Goal: Transaction & Acquisition: Purchase product/service

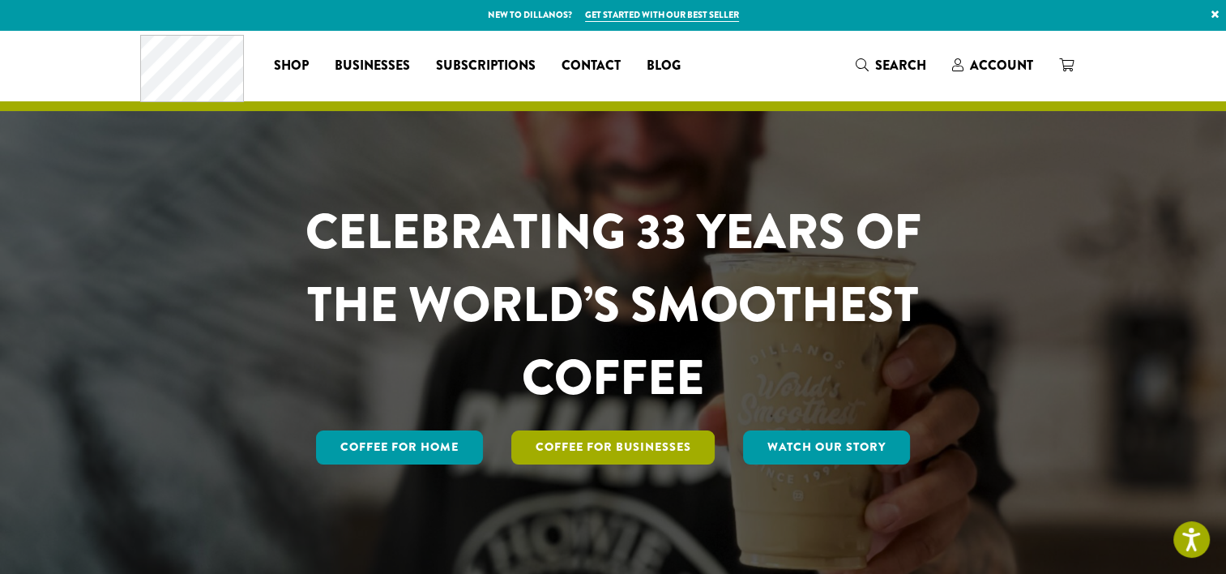
click at [588, 446] on link "Coffee For Businesses" at bounding box center [613, 447] width 204 height 34
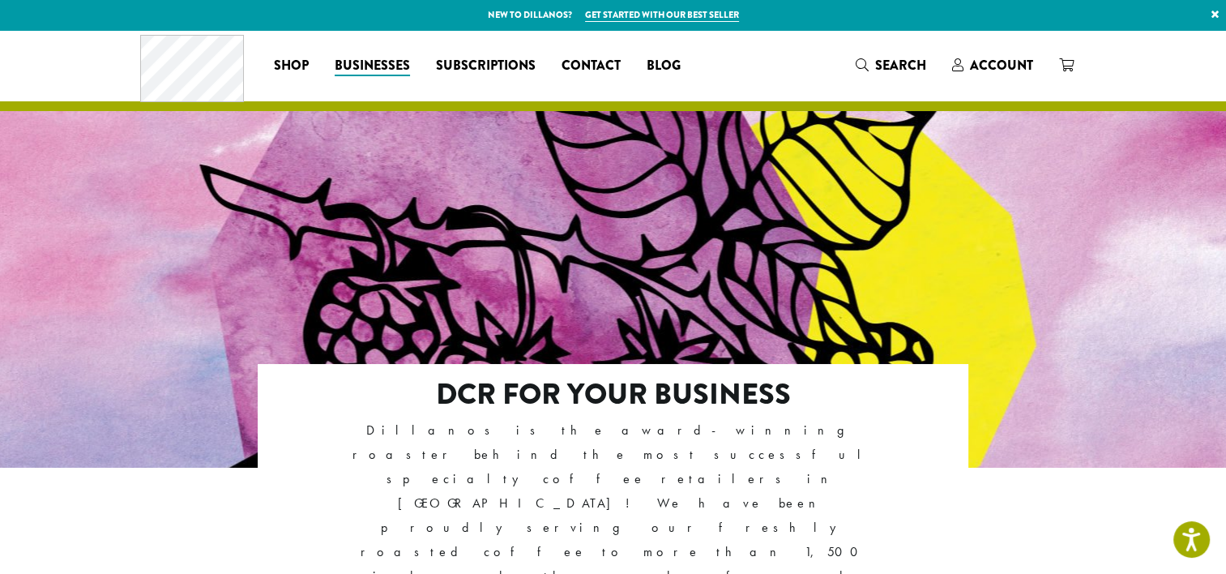
click at [588, 446] on p "Dillanos is the award-winning roaster behind the most successful specialty coff…" at bounding box center [612, 528] width 571 height 220
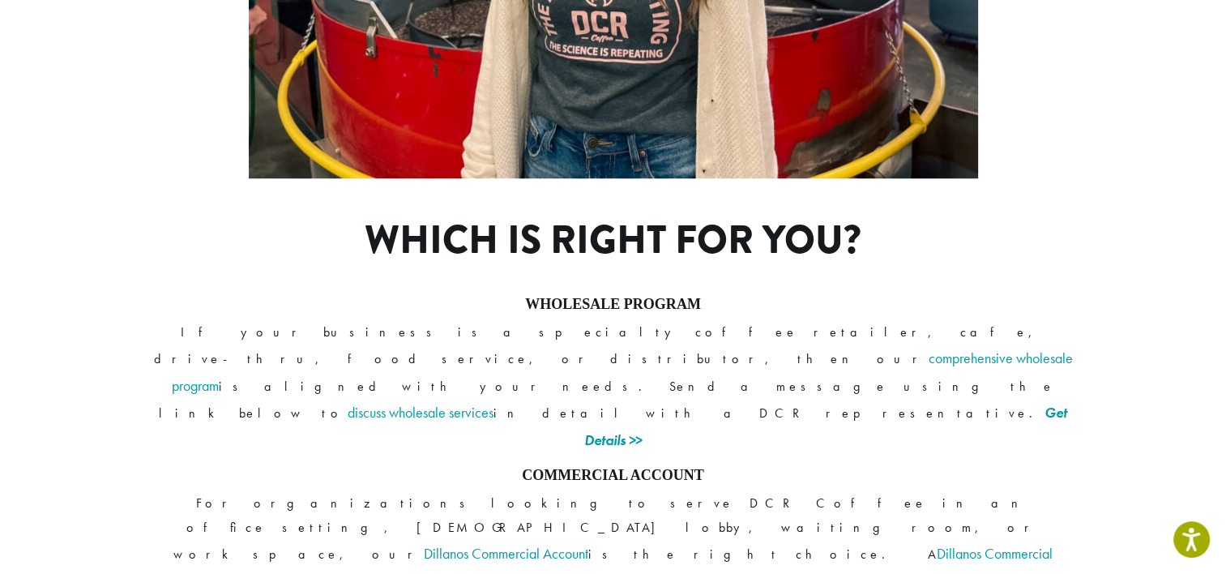
scroll to position [1208, 0]
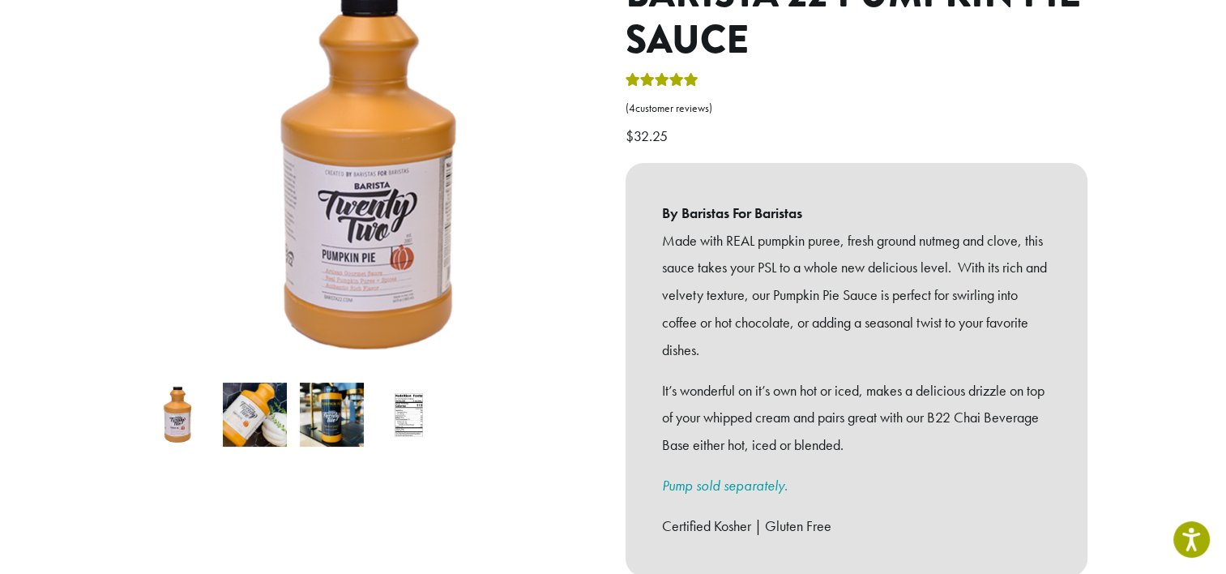
scroll to position [226, 0]
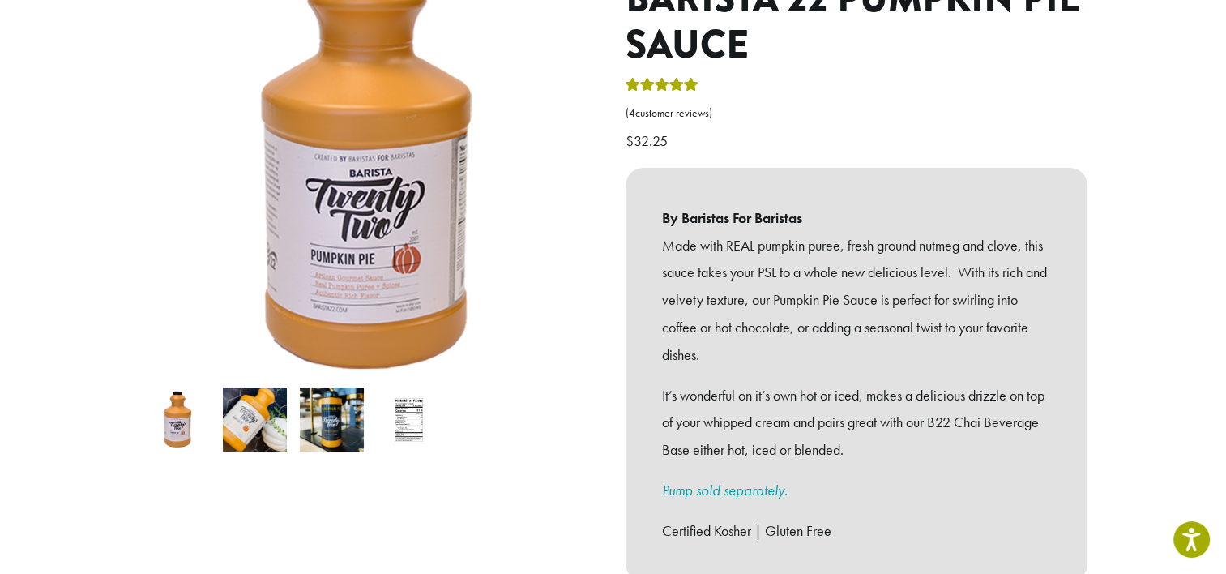
click at [399, 258] on img at bounding box center [369, 158] width 486 height 486
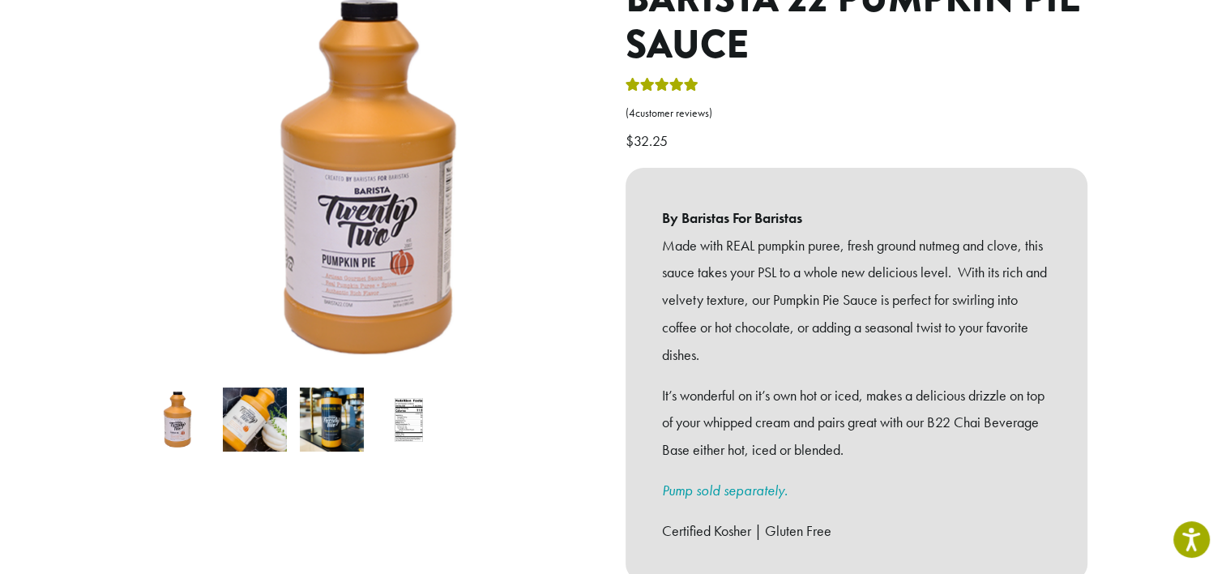
click at [324, 412] on img at bounding box center [332, 419] width 64 height 64
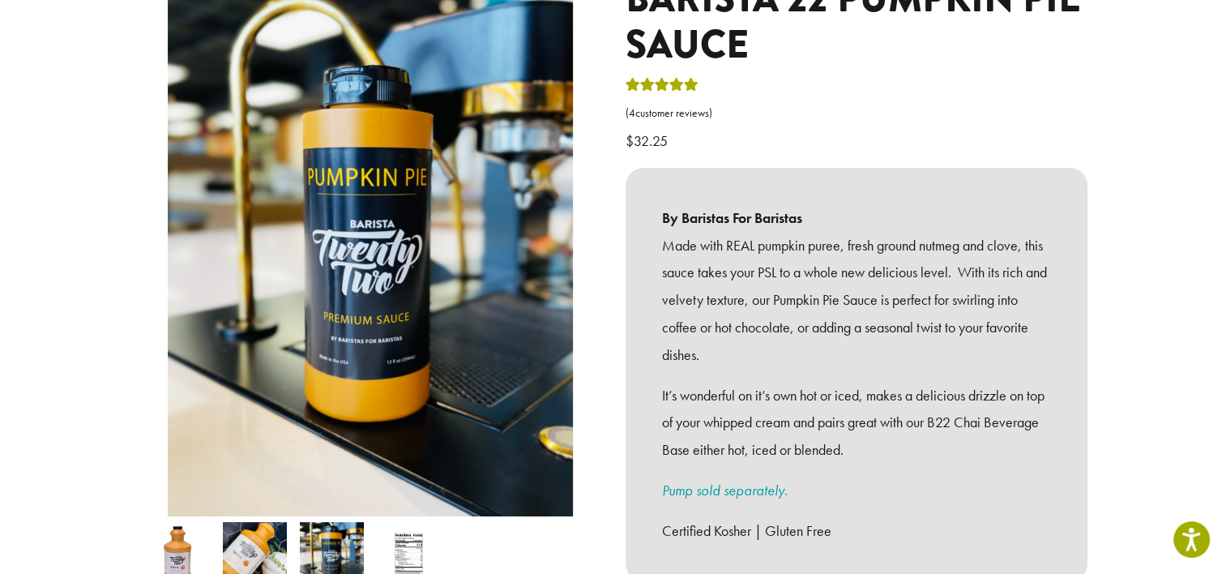
click at [399, 528] on img at bounding box center [409, 554] width 64 height 64
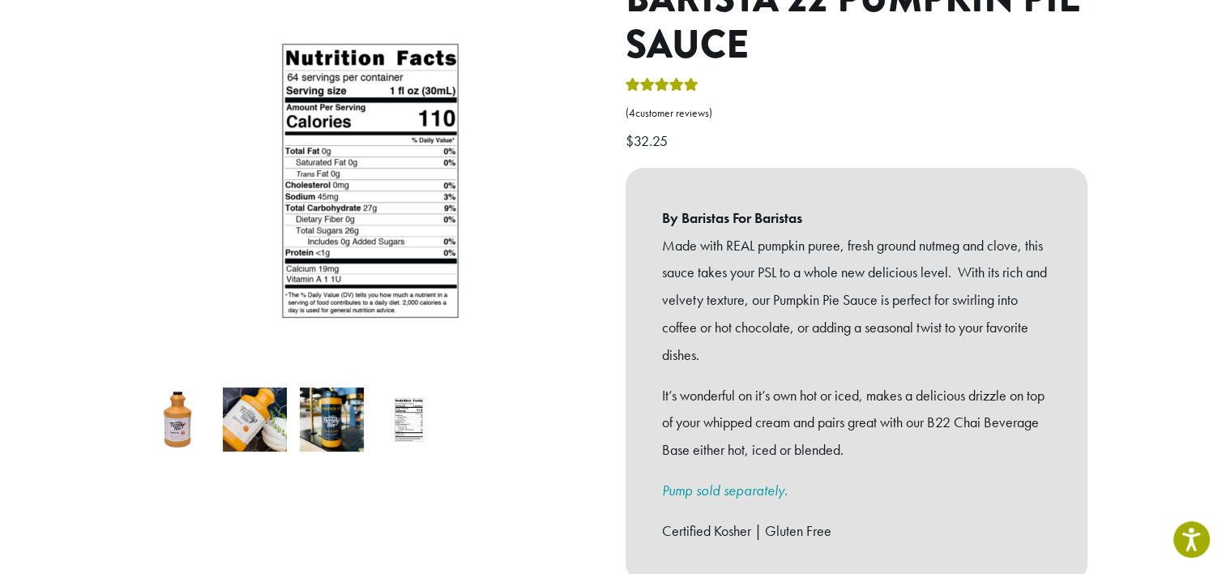
click at [194, 412] on img at bounding box center [178, 419] width 64 height 64
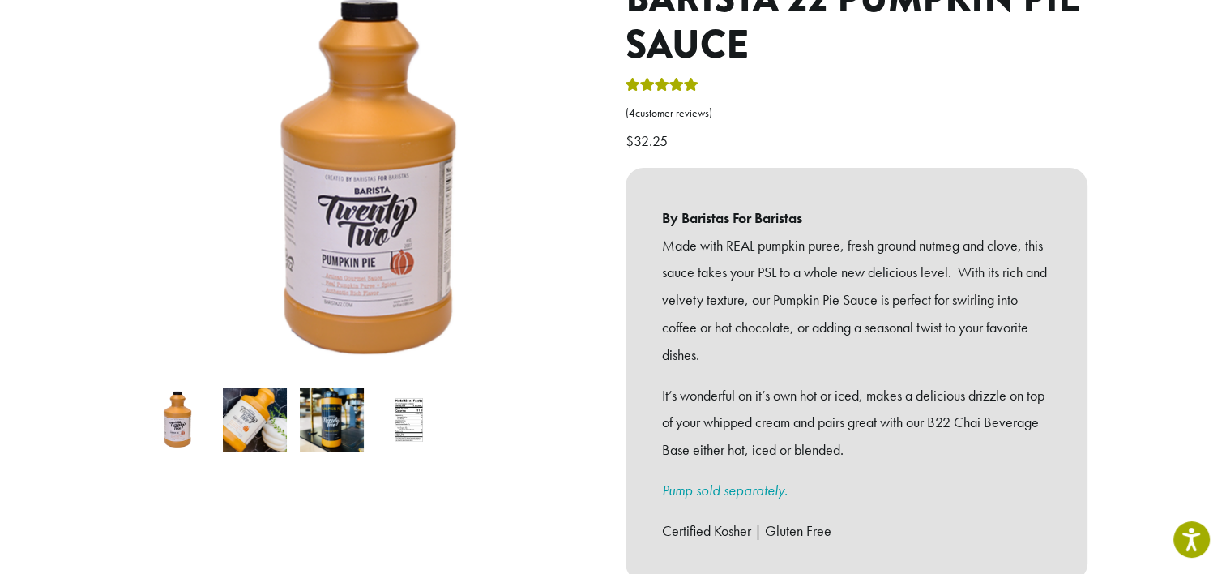
click at [240, 407] on img at bounding box center [255, 419] width 64 height 64
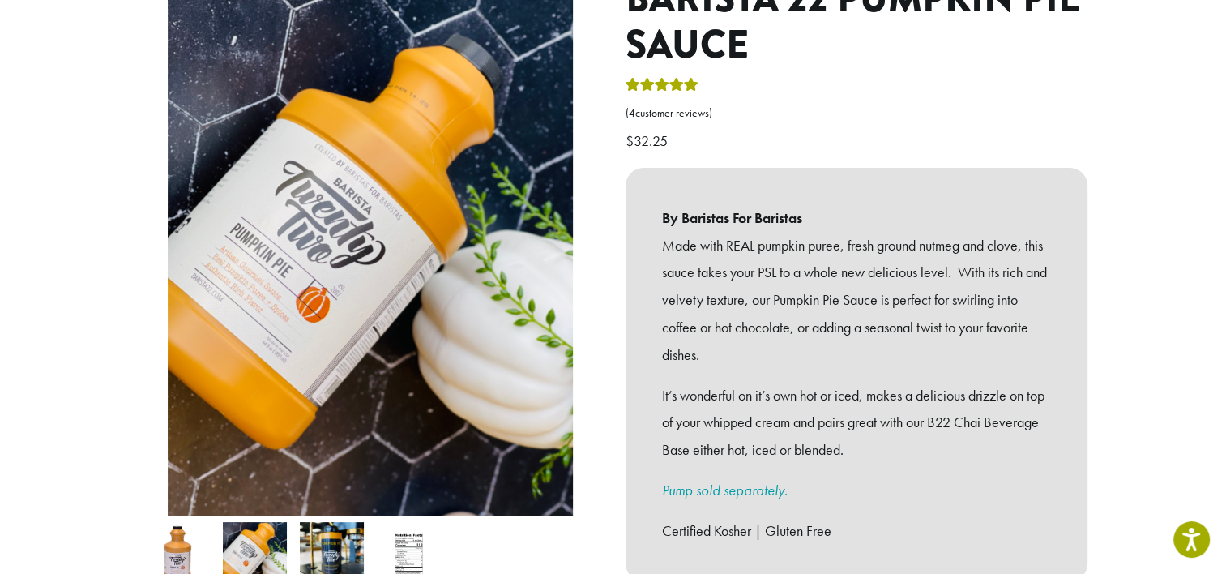
scroll to position [0, 0]
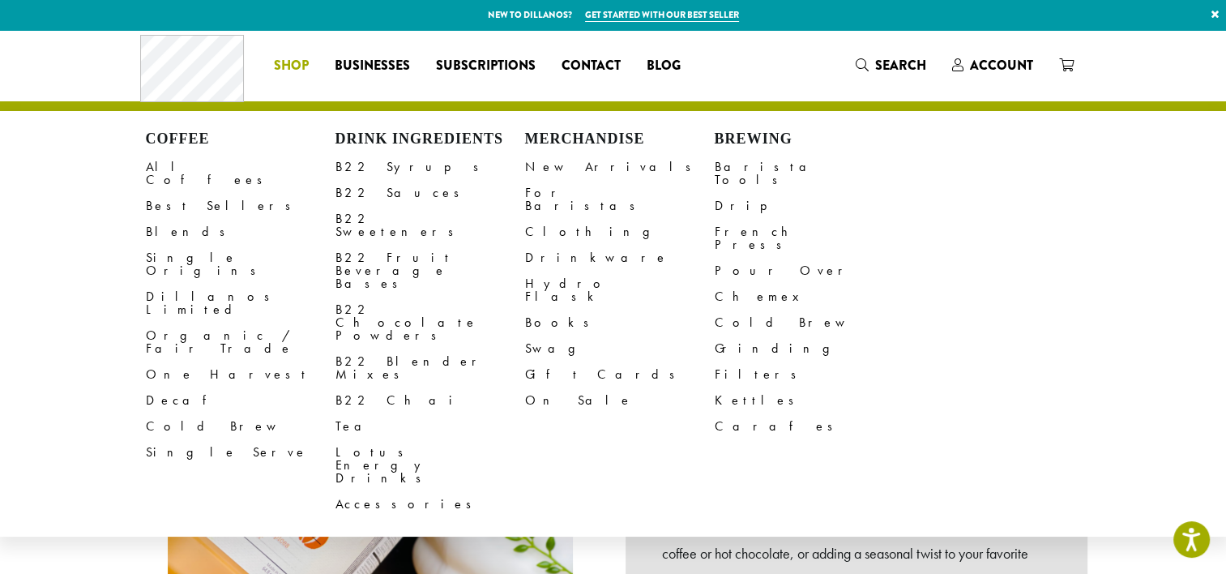
click at [301, 58] on span "Shop" at bounding box center [291, 66] width 35 height 20
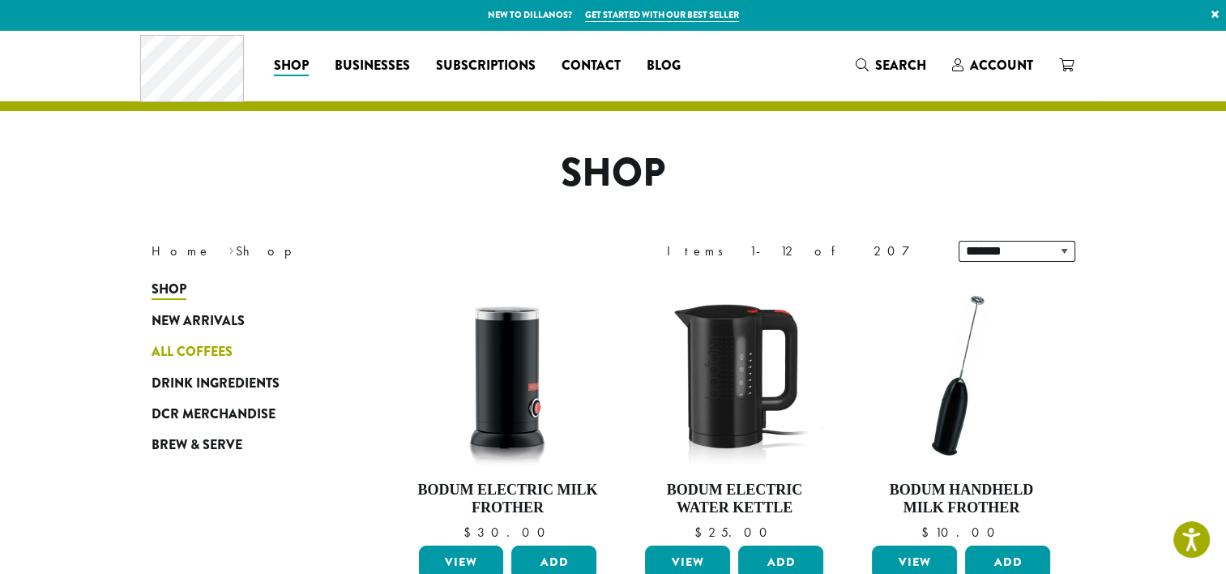
click at [203, 345] on span "All Coffees" at bounding box center [191, 352] width 81 height 20
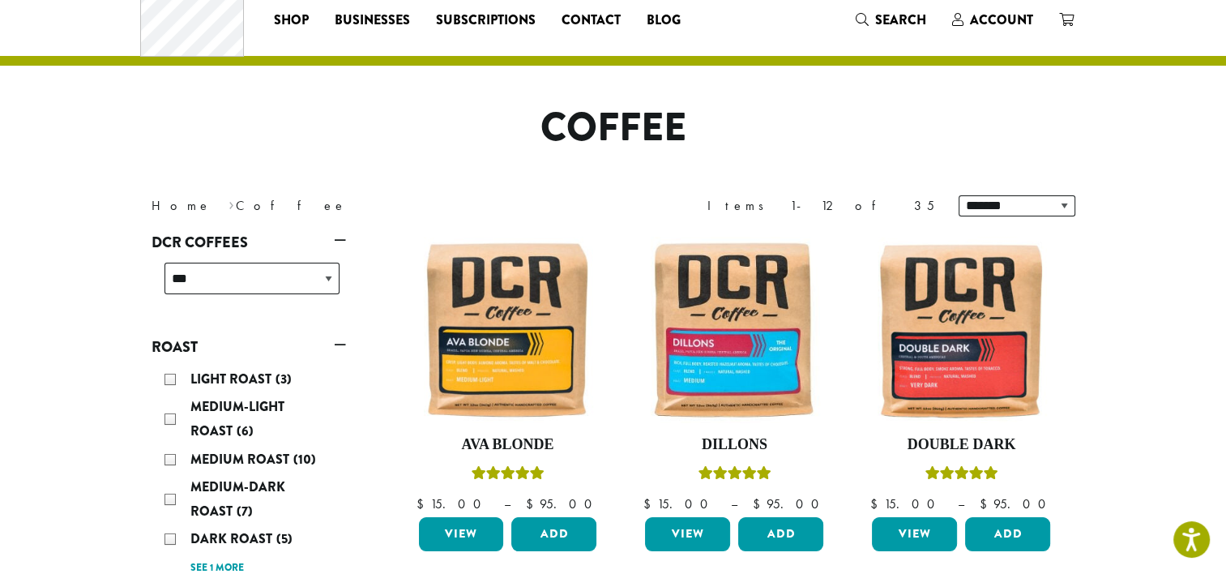
scroll to position [93, 0]
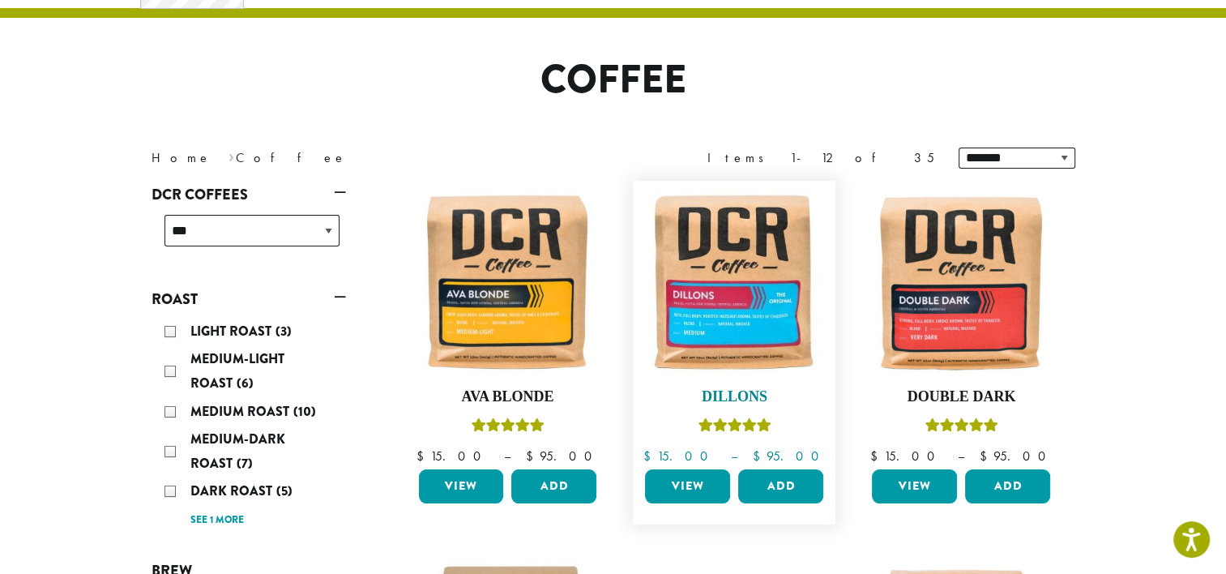
click at [774, 284] on img at bounding box center [734, 282] width 186 height 186
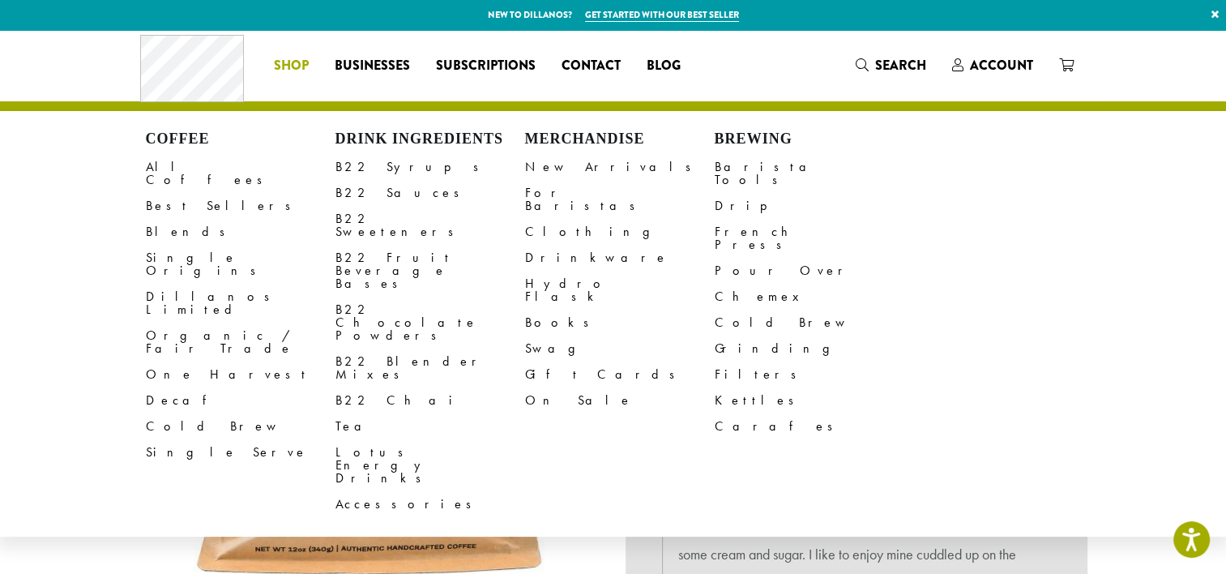
click at [291, 62] on span "Shop" at bounding box center [291, 66] width 35 height 20
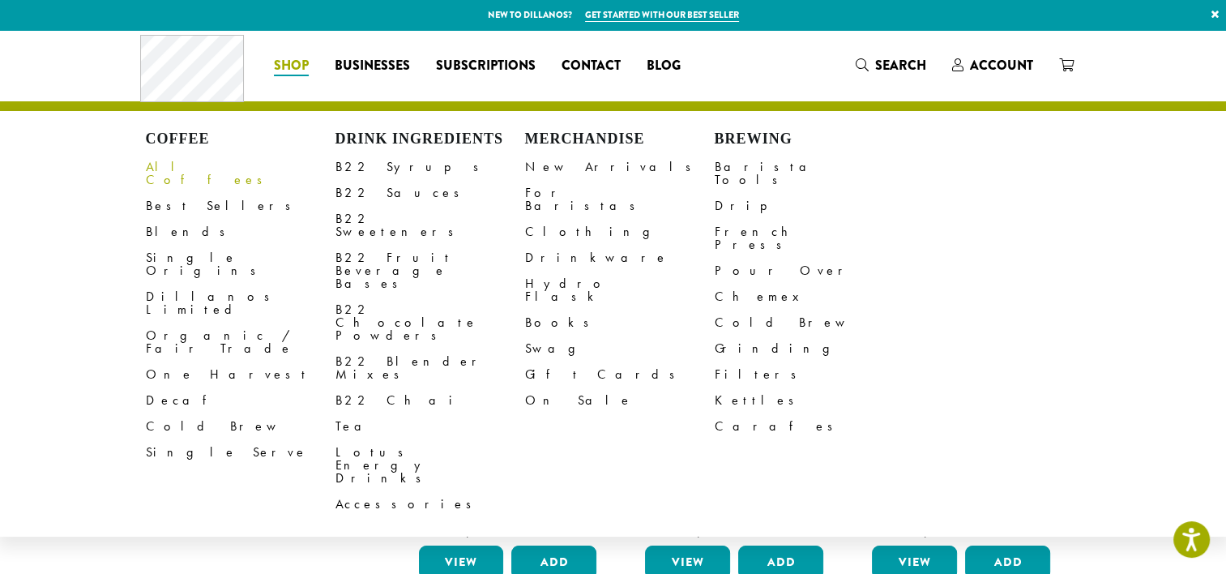
click at [165, 169] on link "All Coffees" at bounding box center [241, 173] width 190 height 39
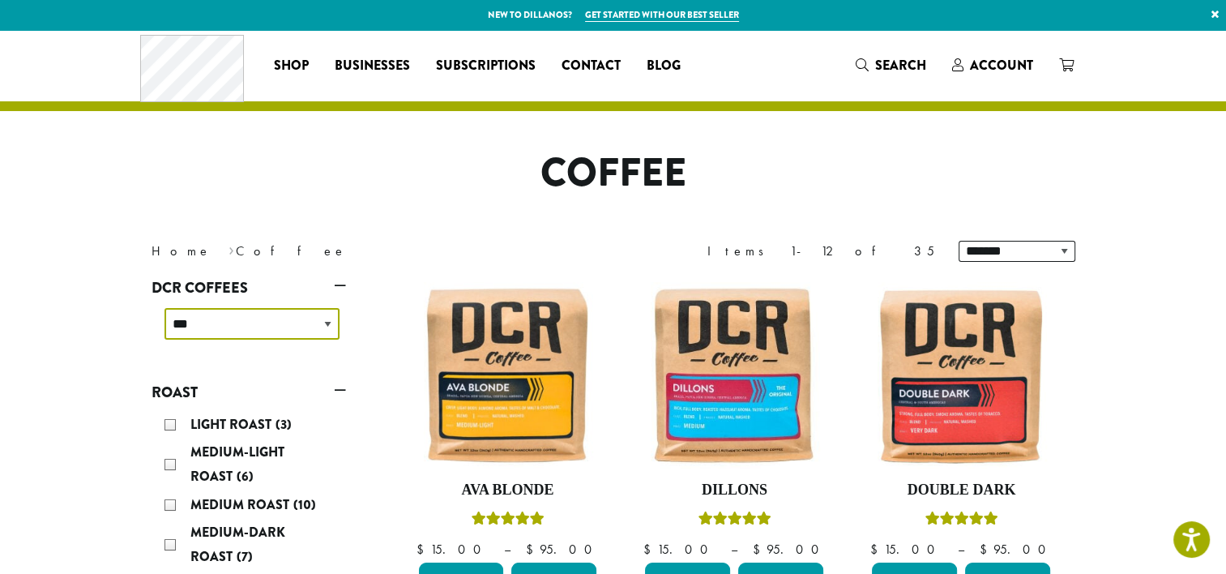
click at [277, 318] on select "**********" at bounding box center [251, 324] width 175 height 32
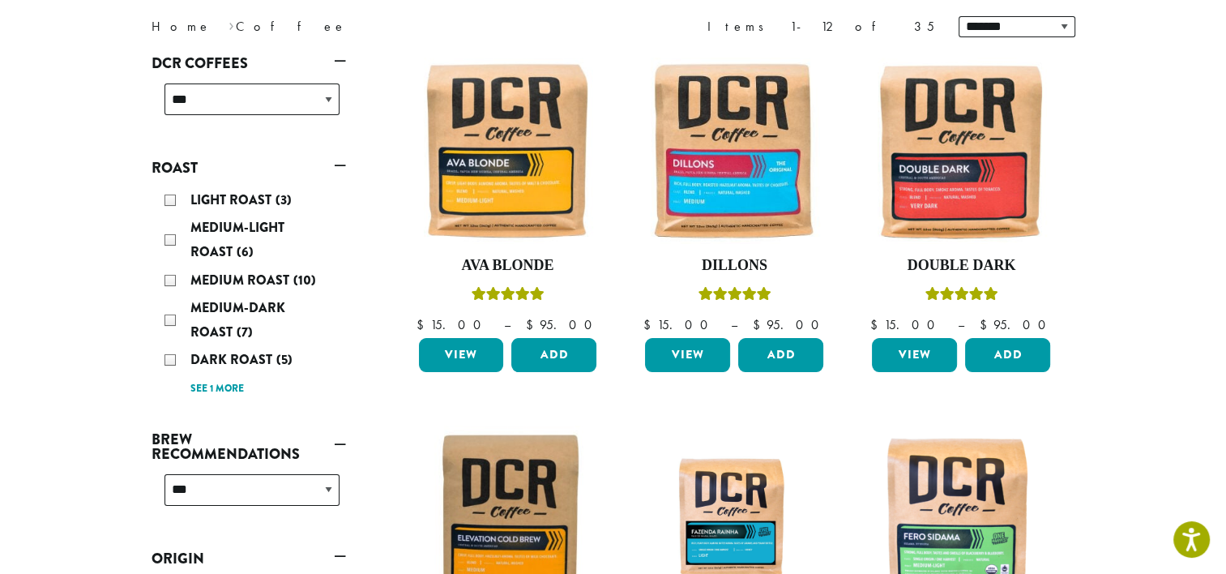
scroll to position [232, 0]
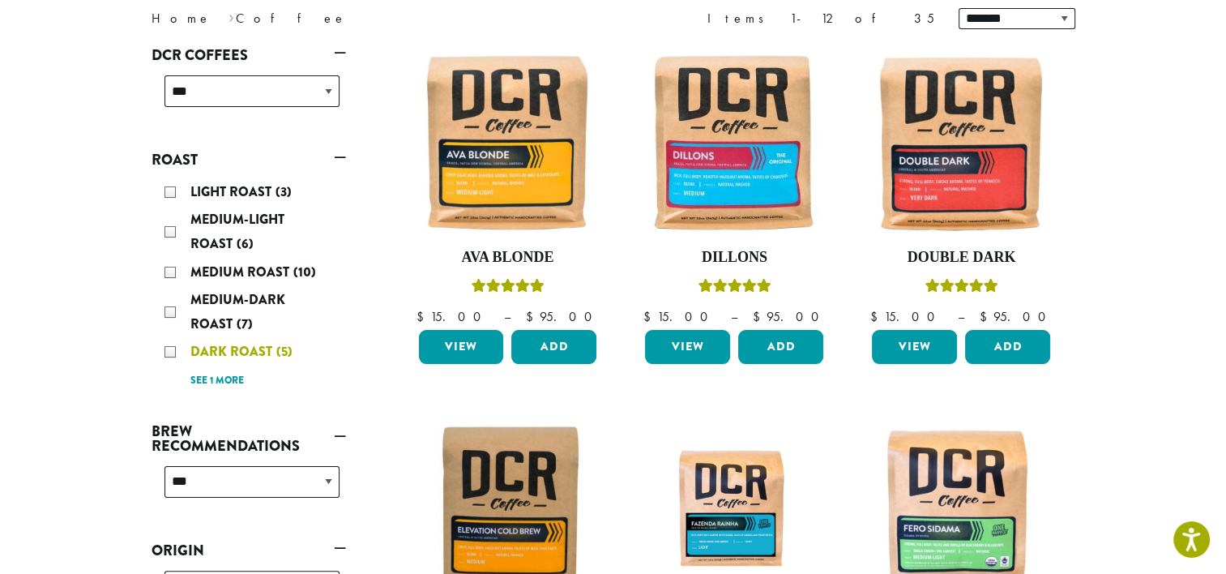
click at [237, 343] on span "Dark Roast" at bounding box center [233, 351] width 86 height 19
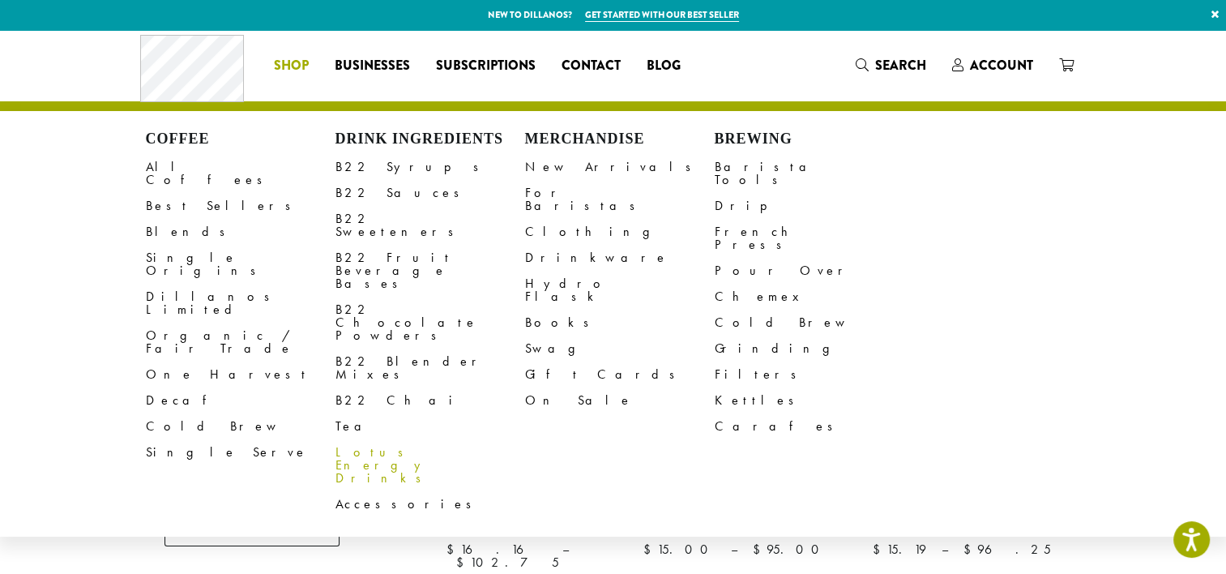
click at [377, 439] on link "Lotus Energy Drinks" at bounding box center [430, 465] width 190 height 52
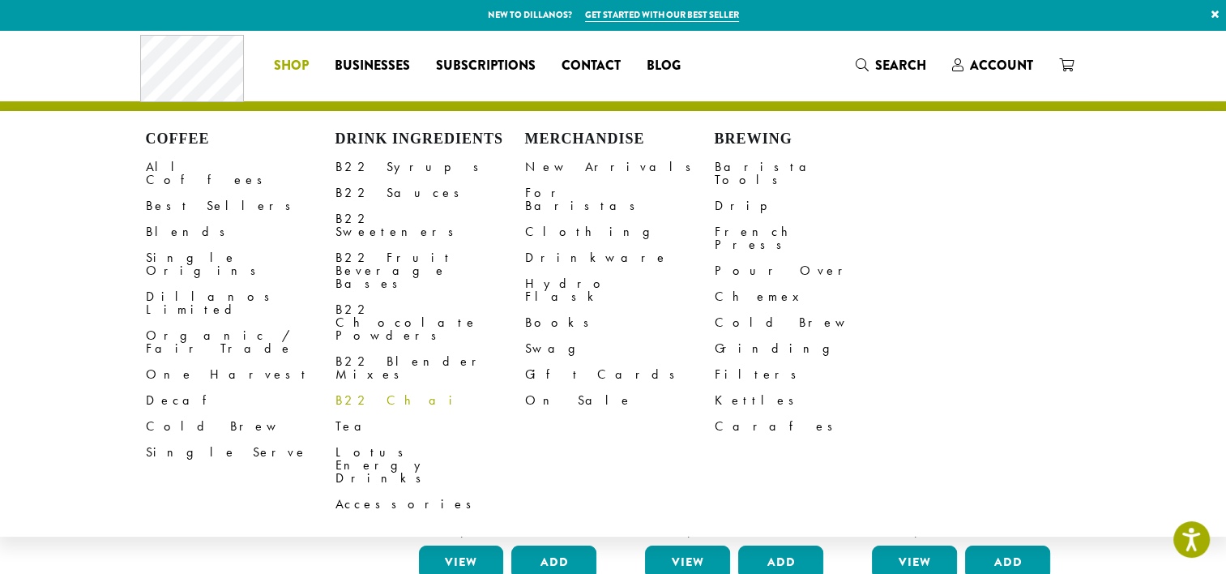
click at [369, 387] on link "B22 Chai" at bounding box center [430, 400] width 190 height 26
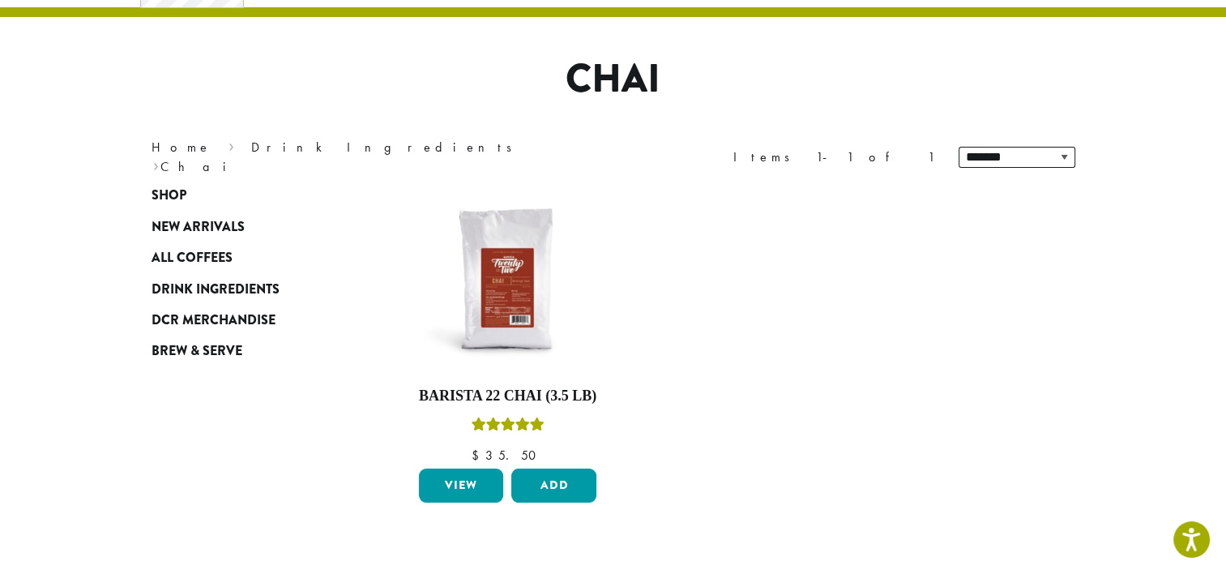
scroll to position [96, 0]
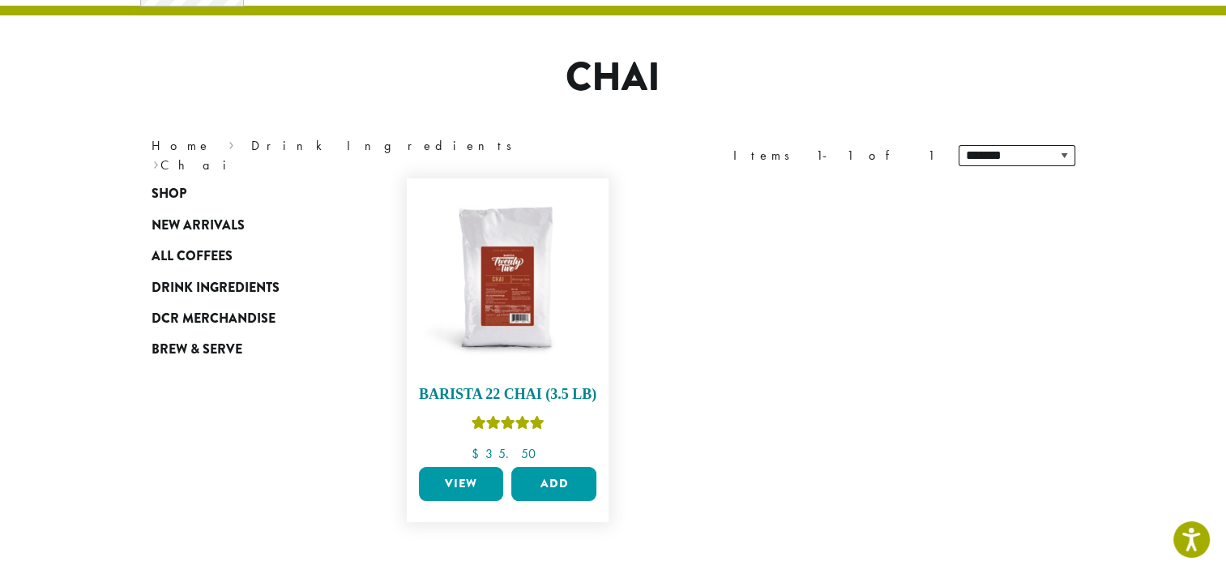
click at [496, 314] on img at bounding box center [507, 279] width 186 height 186
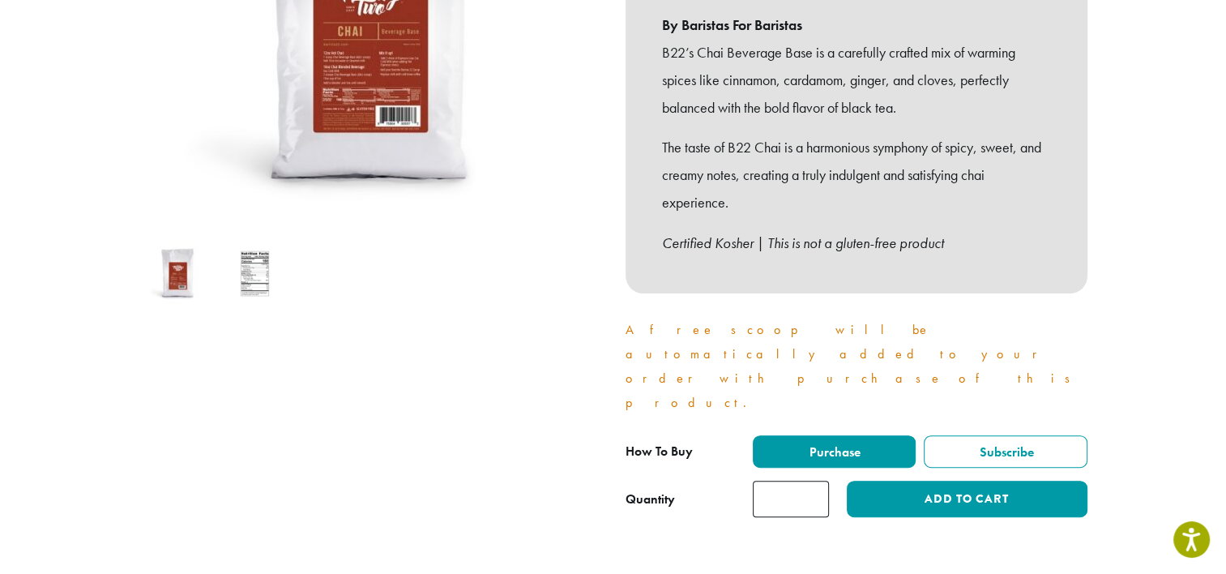
scroll to position [357, 0]
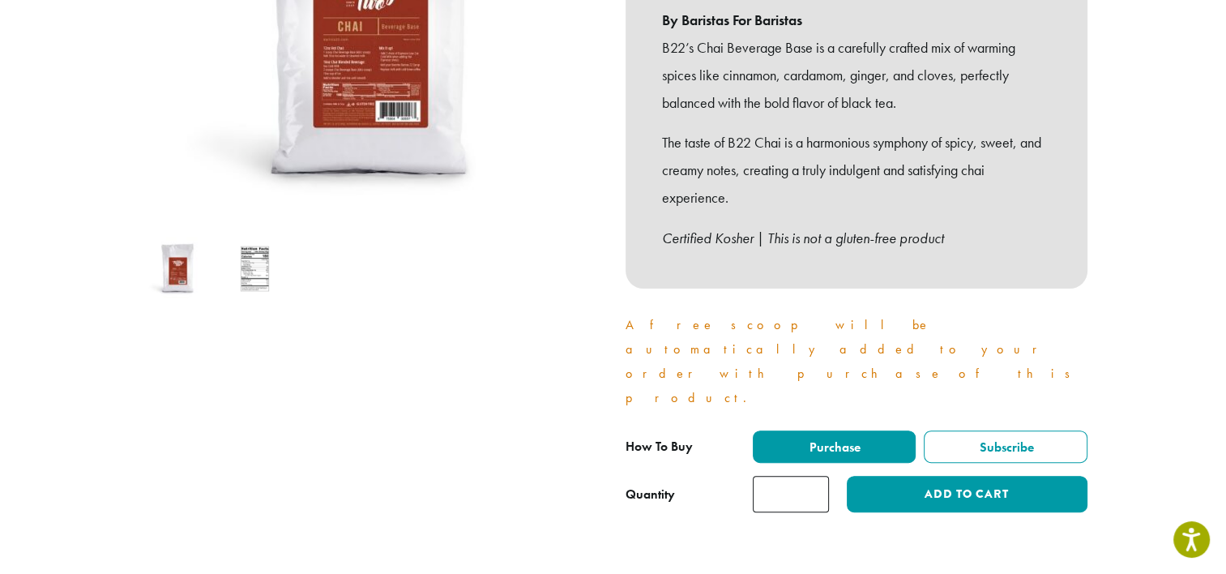
click at [249, 275] on img at bounding box center [255, 269] width 64 height 64
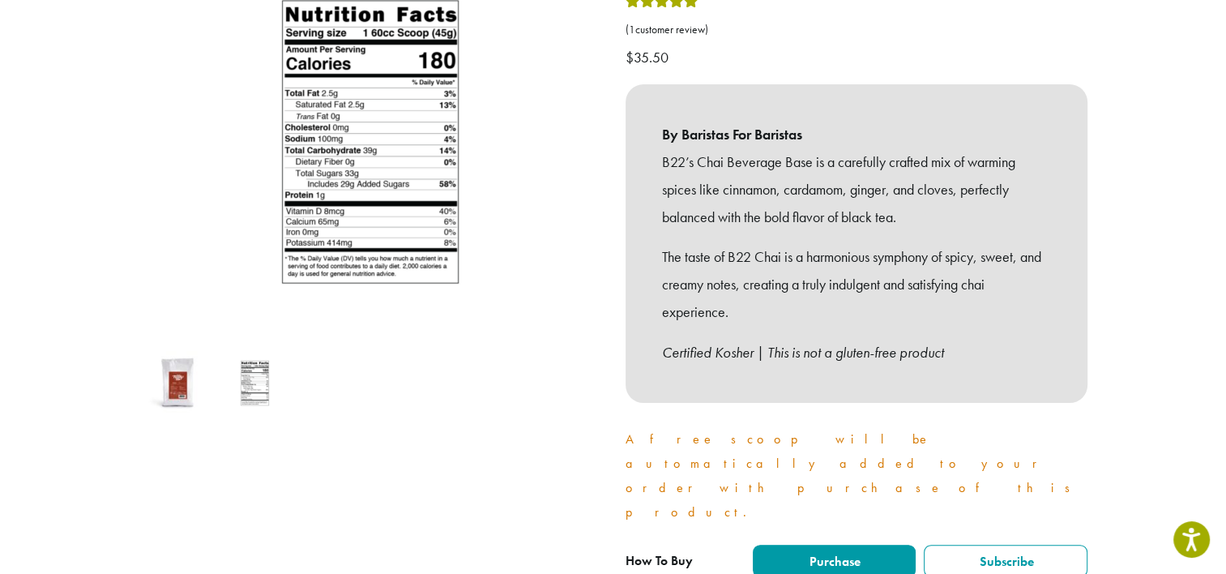
scroll to position [241, 0]
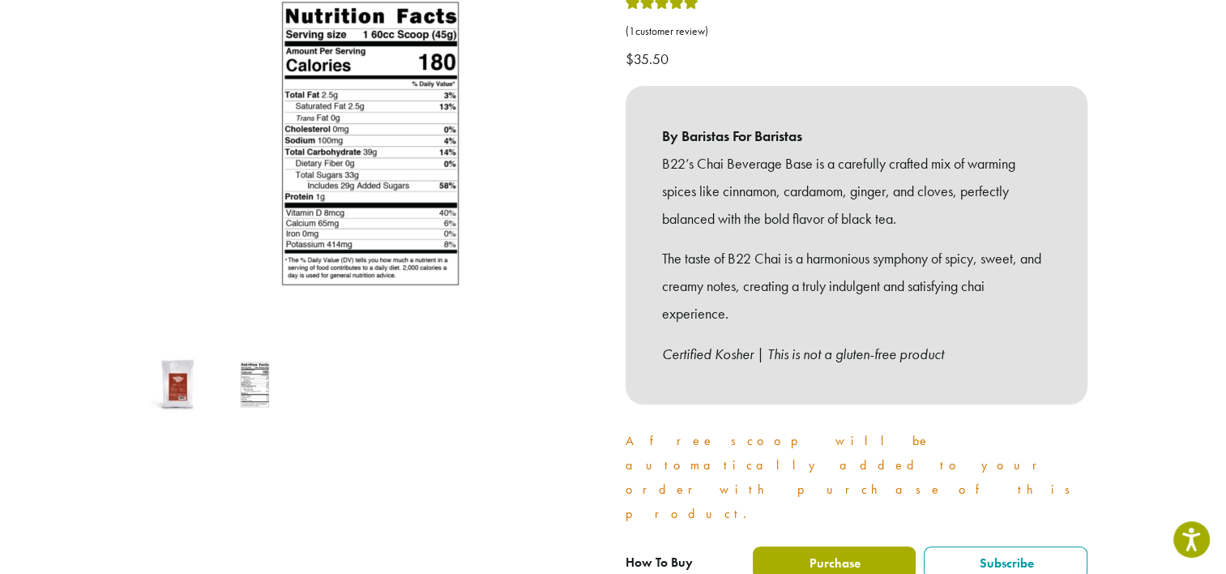
click at [817, 546] on label "Purchase" at bounding box center [835, 562] width 164 height 32
